Goal: Information Seeking & Learning: Learn about a topic

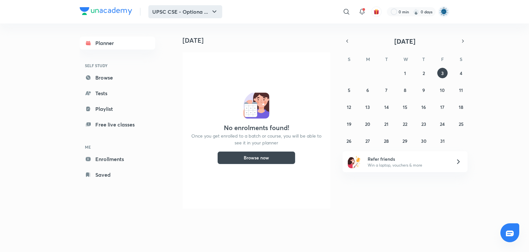
click at [208, 12] on button "UPSC CSE - Optiona ..." at bounding box center [185, 11] width 74 height 13
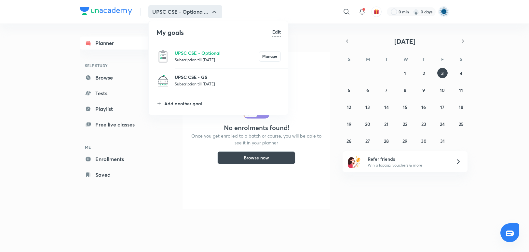
click at [204, 75] on p "UPSC CSE - GS" at bounding box center [228, 77] width 106 height 7
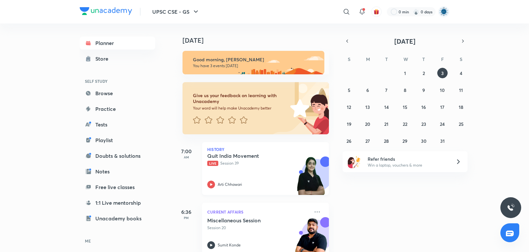
scroll to position [74, 0]
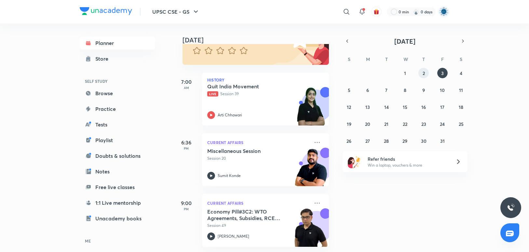
click at [421, 71] on button "2" at bounding box center [424, 73] width 10 height 10
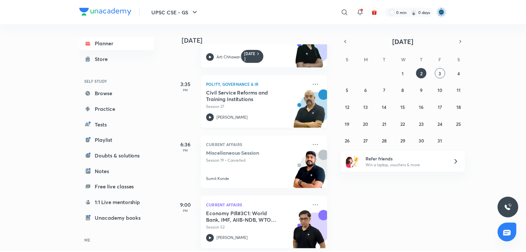
scroll to position [45, 0]
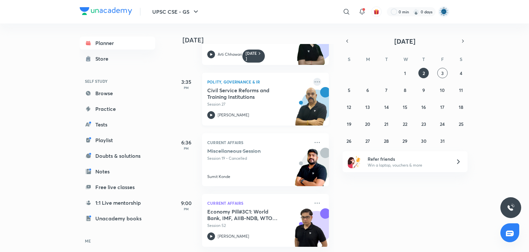
click at [313, 78] on icon at bounding box center [317, 82] width 8 height 8
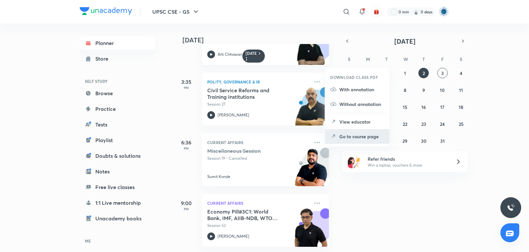
click at [352, 137] on p "Go to course page" at bounding box center [362, 136] width 45 height 7
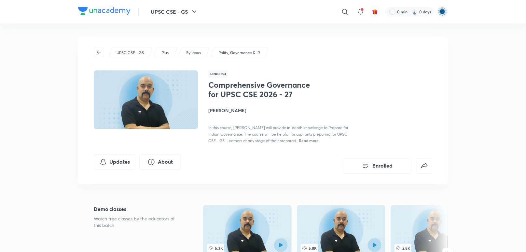
scroll to position [181, 0]
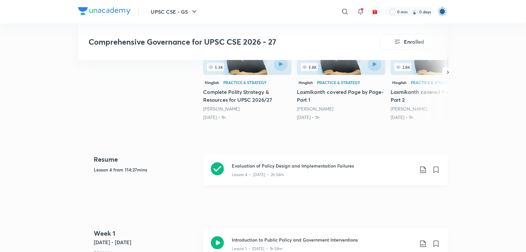
click at [219, 168] on icon at bounding box center [217, 168] width 13 height 13
